Goal: Check status

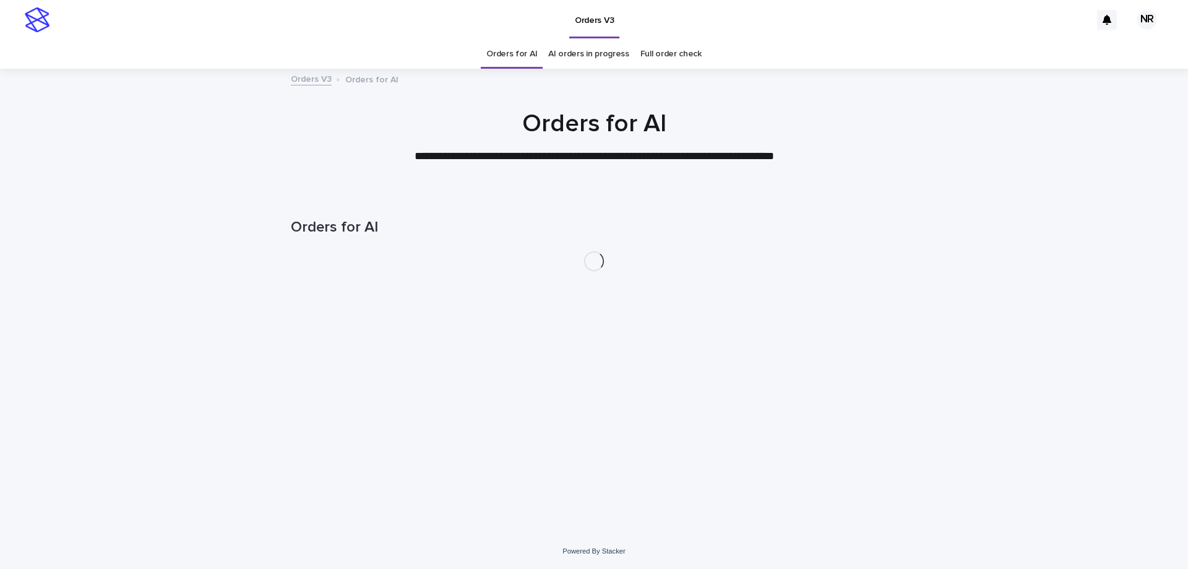
click at [589, 62] on link "AI orders in progress" at bounding box center [588, 54] width 81 height 29
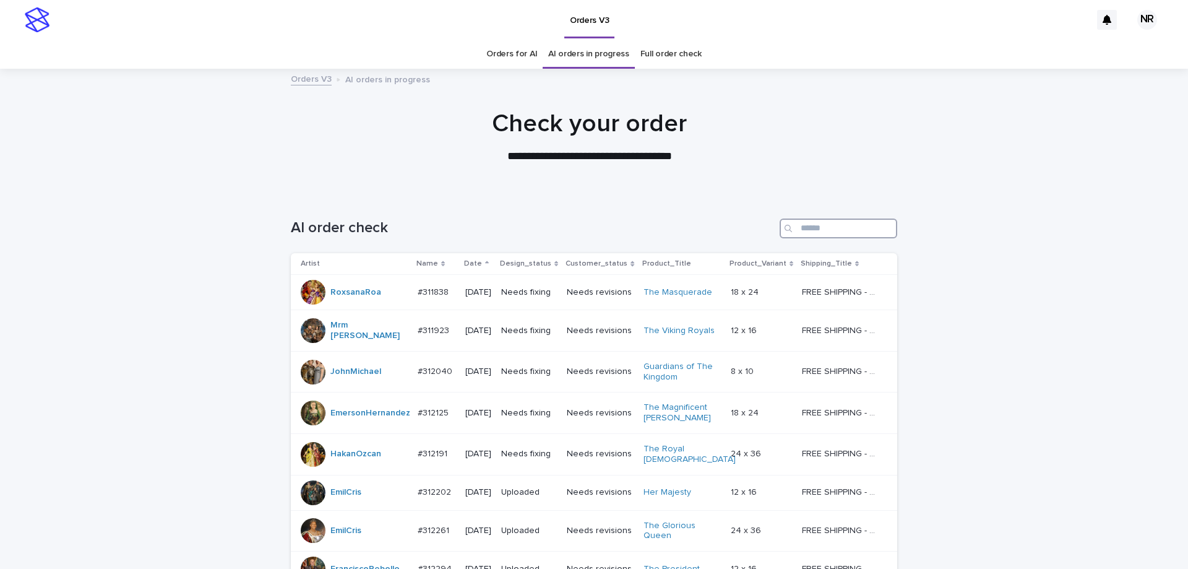
click at [806, 236] on input "Search" at bounding box center [839, 228] width 118 height 20
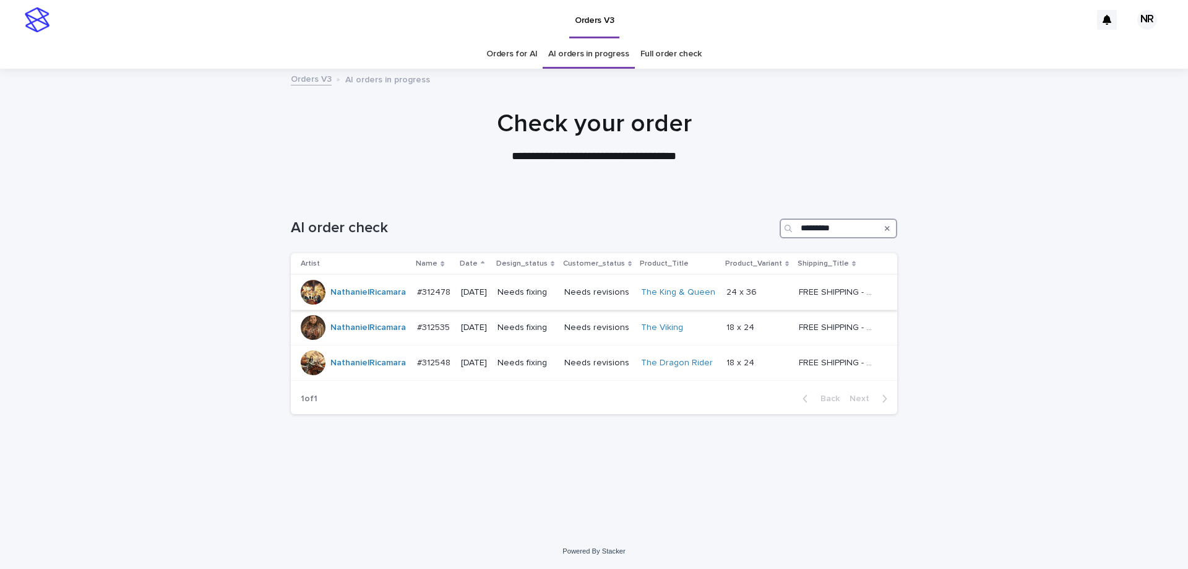
type input "*********"
click at [775, 294] on p at bounding box center [758, 292] width 63 height 11
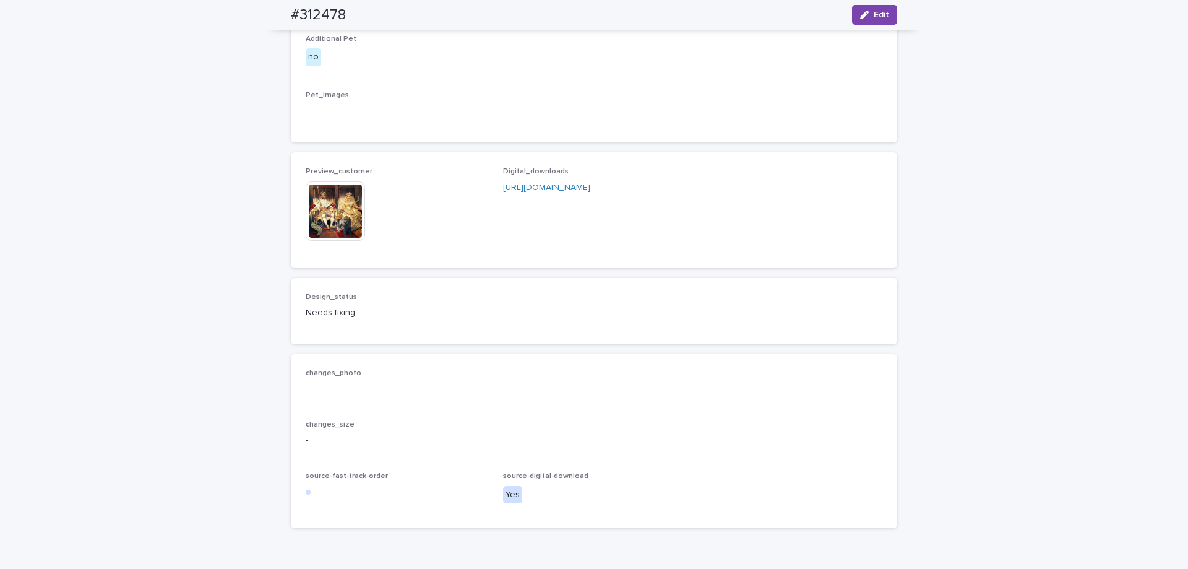
scroll to position [990, 0]
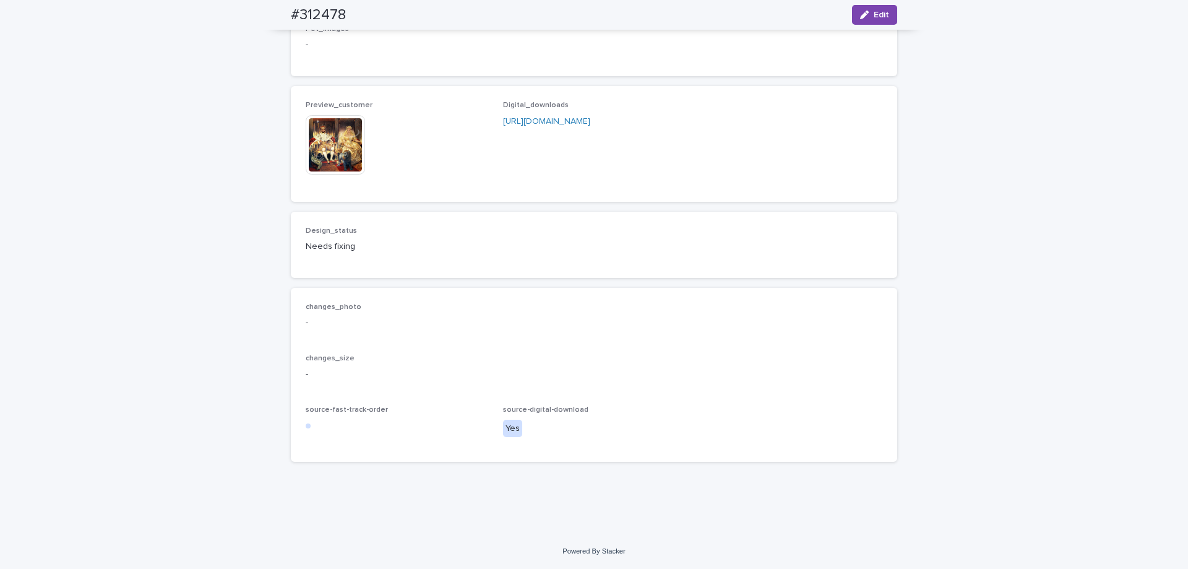
click at [323, 175] on img at bounding box center [335, 144] width 59 height 59
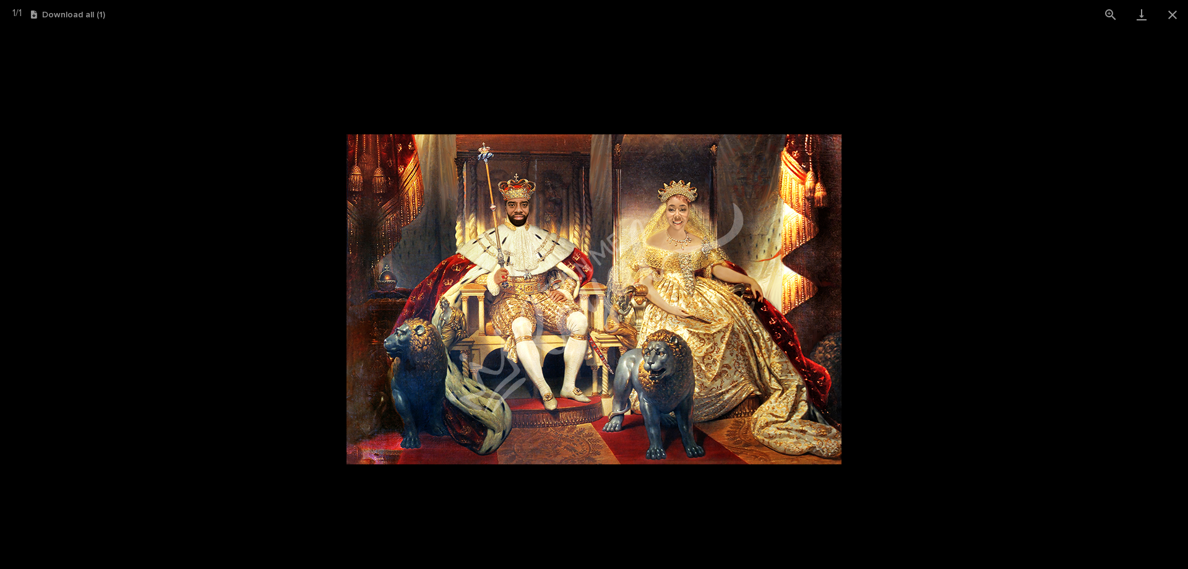
click at [649, 339] on img at bounding box center [594, 299] width 495 height 330
drag, startPoint x: 649, startPoint y: 339, endPoint x: 586, endPoint y: 273, distance: 91.1
click at [586, 273] on img at bounding box center [594, 299] width 495 height 330
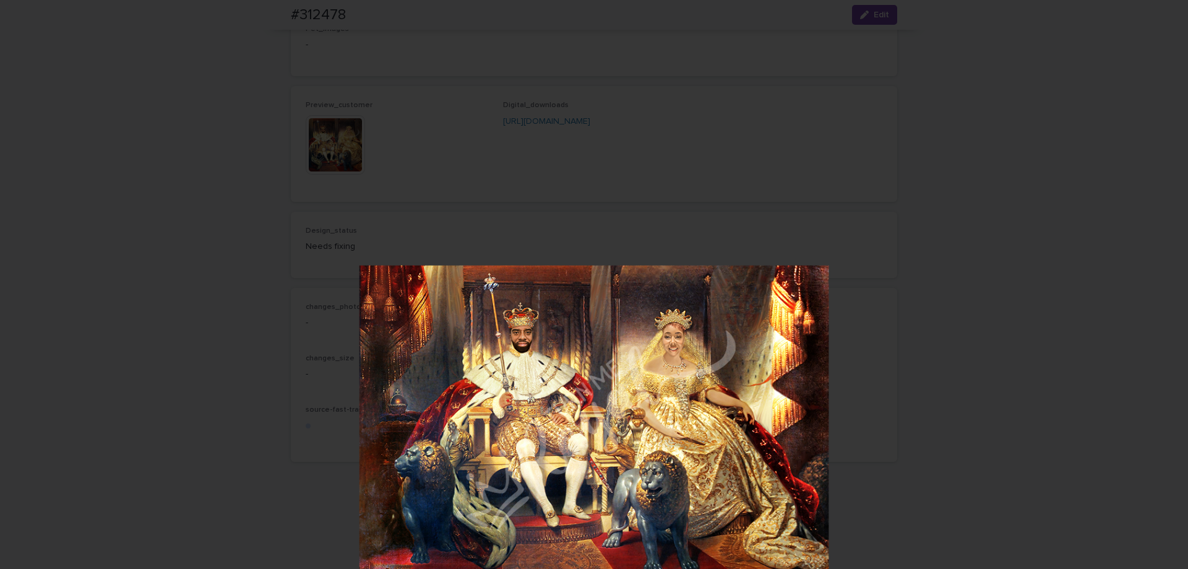
drag, startPoint x: 811, startPoint y: 238, endPoint x: 681, endPoint y: 296, distance: 142.7
click at [822, 361] on img at bounding box center [595, 421] width 470 height 313
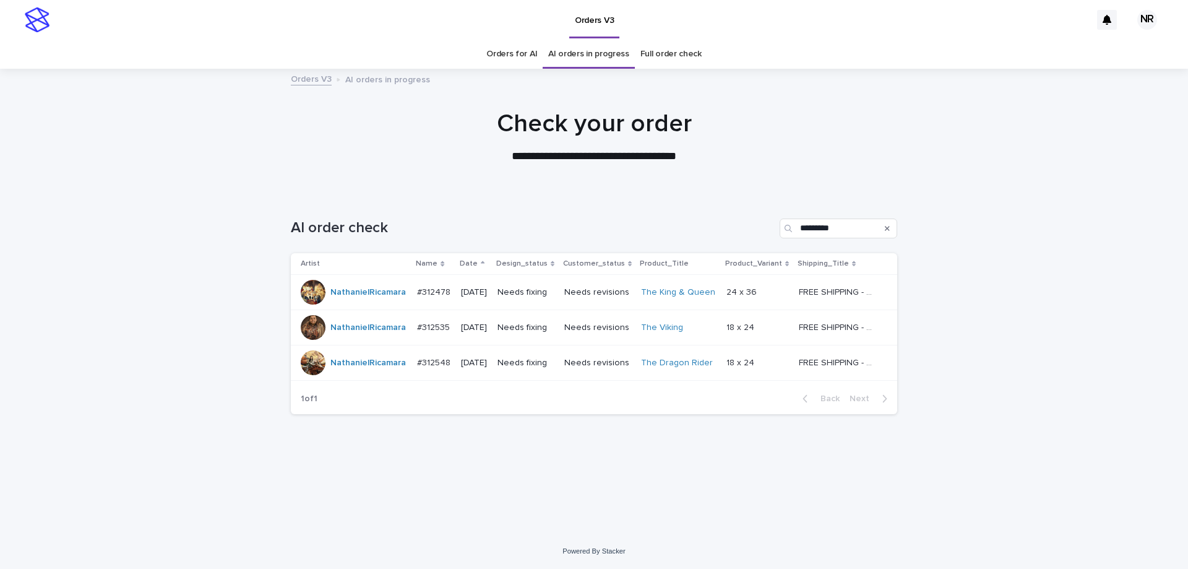
click at [779, 329] on p at bounding box center [758, 327] width 63 height 11
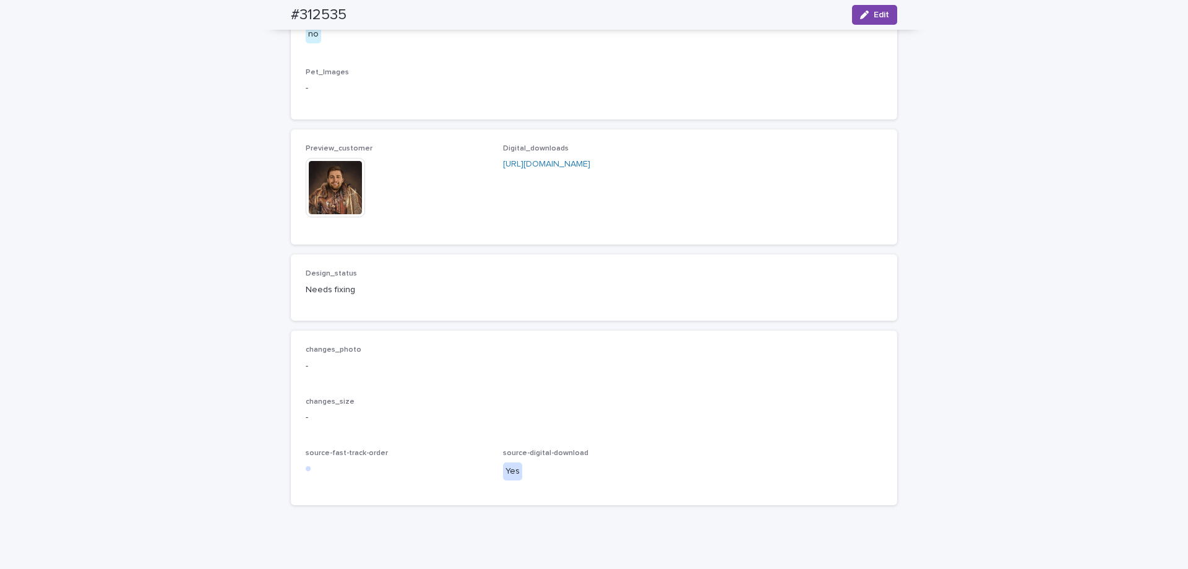
scroll to position [805, 0]
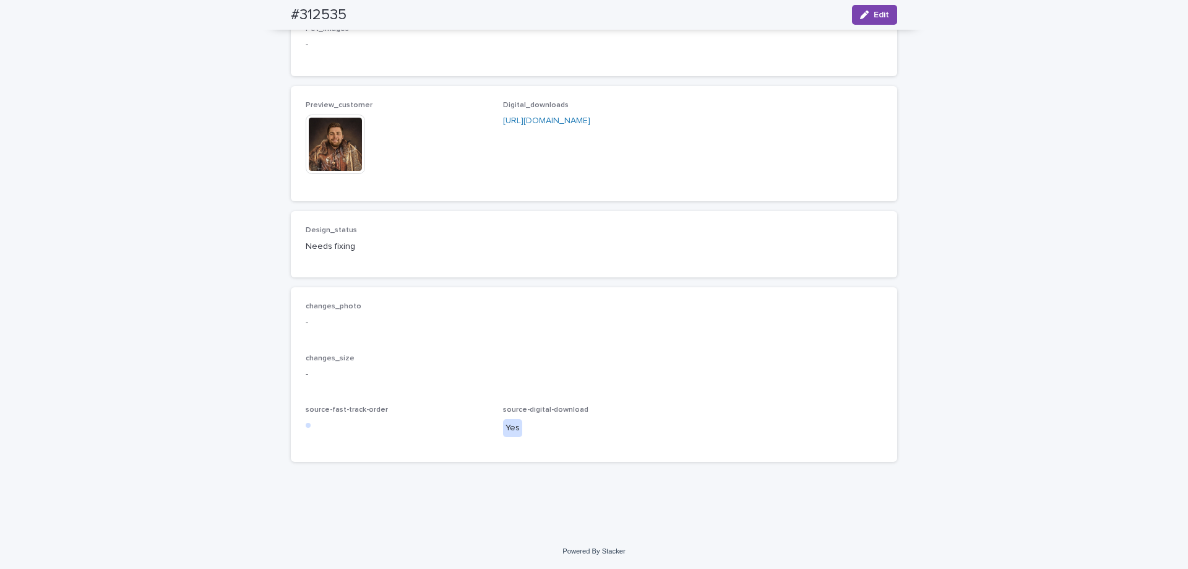
click at [315, 174] on img at bounding box center [335, 144] width 59 height 59
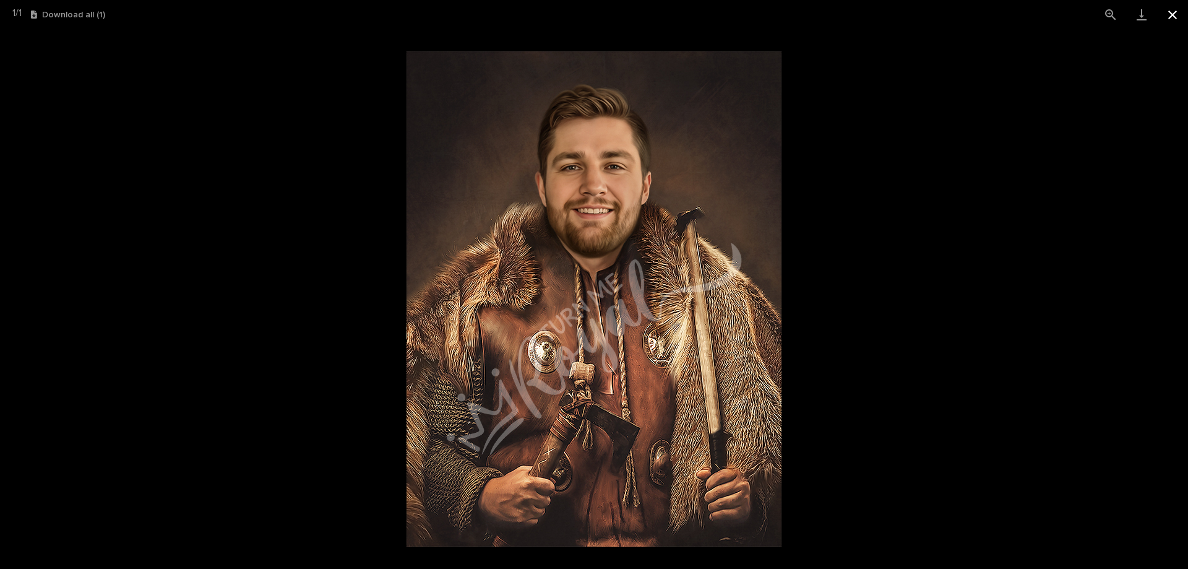
click at [1182, 17] on button "Close gallery" at bounding box center [1172, 14] width 31 height 29
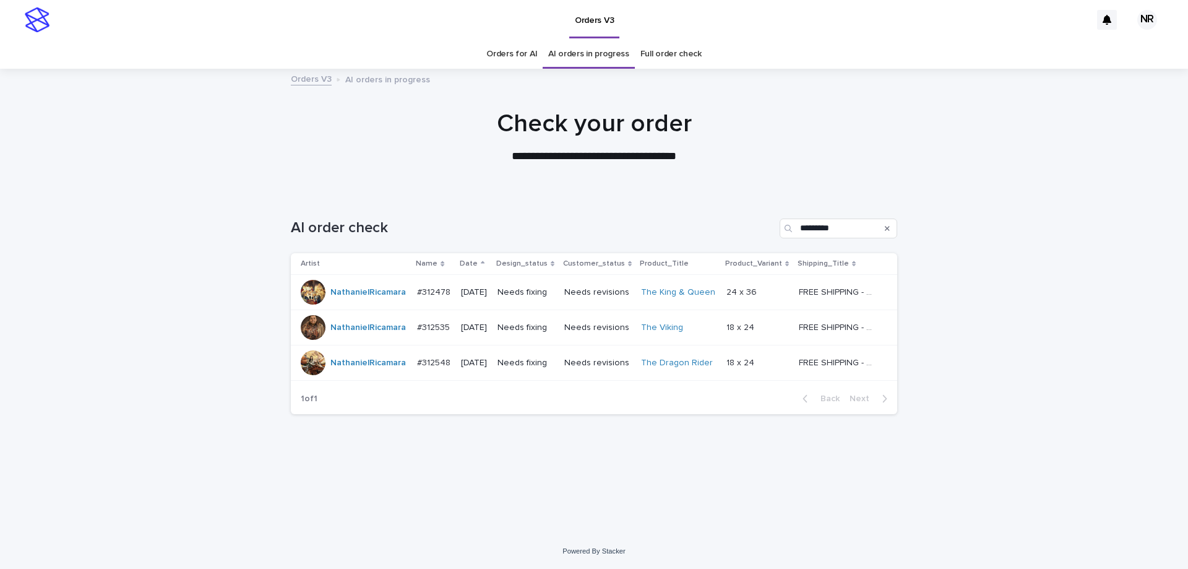
click at [763, 370] on div "18 x 24 18 x 24" at bounding box center [758, 363] width 63 height 20
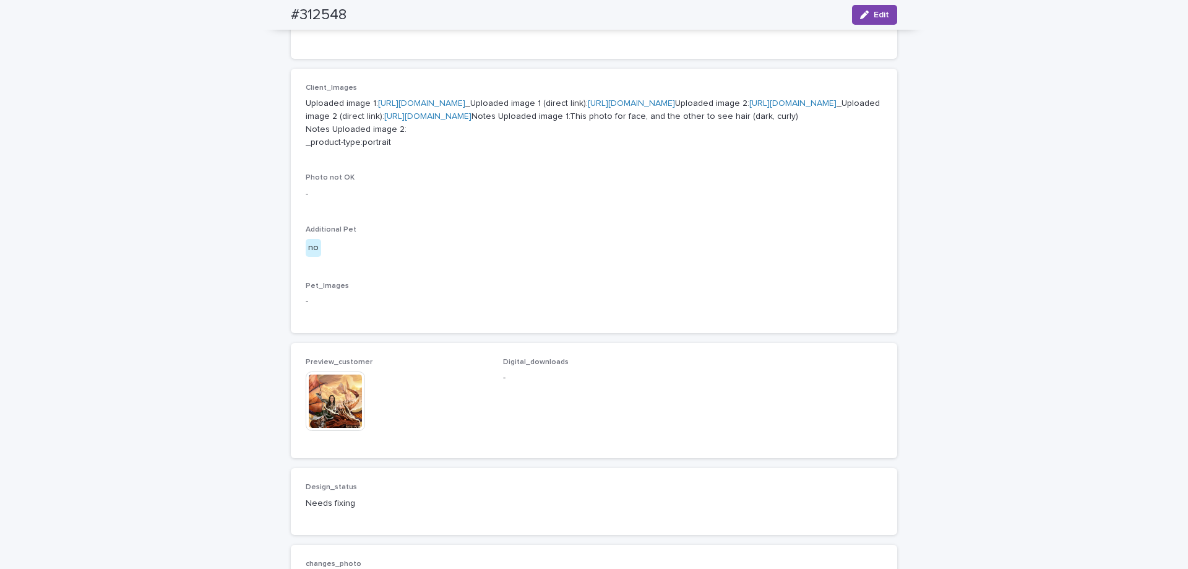
scroll to position [619, 0]
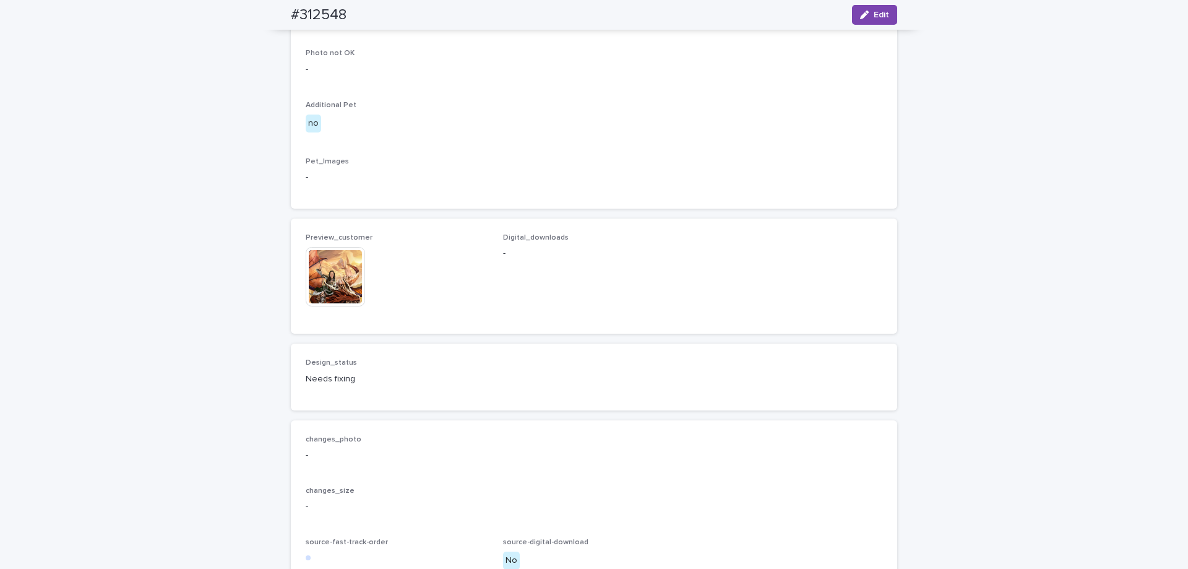
click at [326, 306] on img at bounding box center [335, 276] width 59 height 59
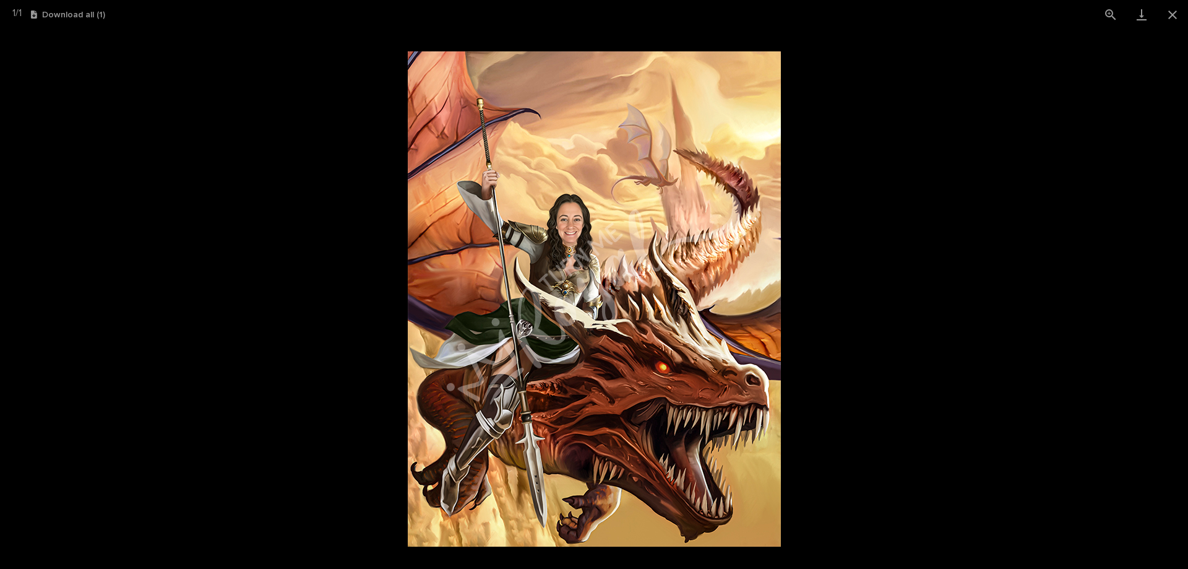
click at [559, 389] on img at bounding box center [594, 298] width 373 height 495
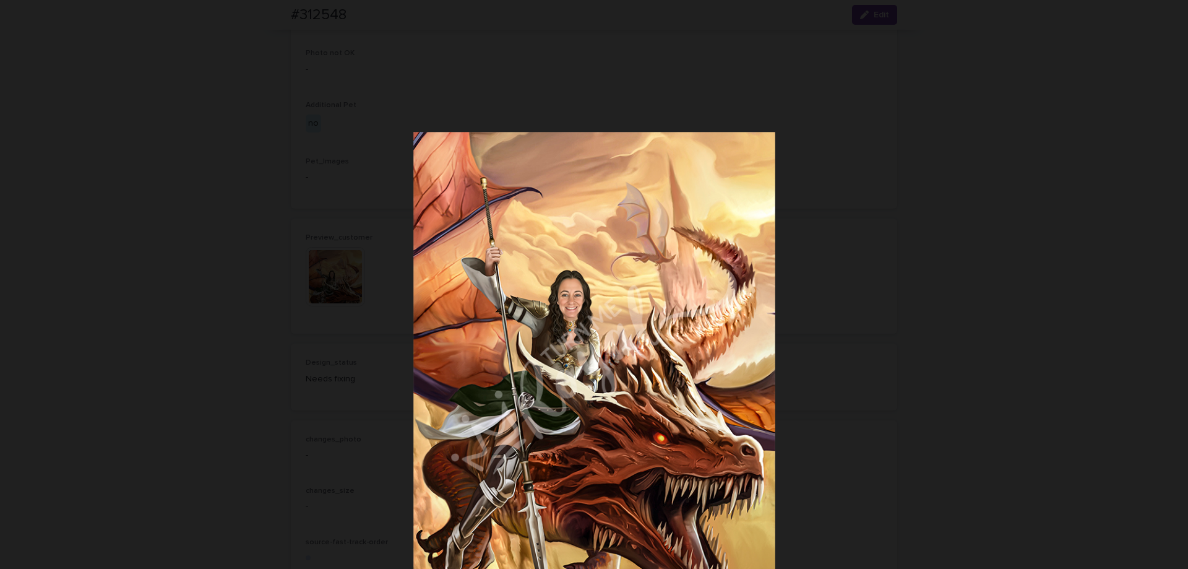
drag, startPoint x: 492, startPoint y: 438, endPoint x: 419, endPoint y: 424, distance: 74.4
click at [484, 456] on img at bounding box center [593, 372] width 361 height 480
